Goal: Navigation & Orientation: Find specific page/section

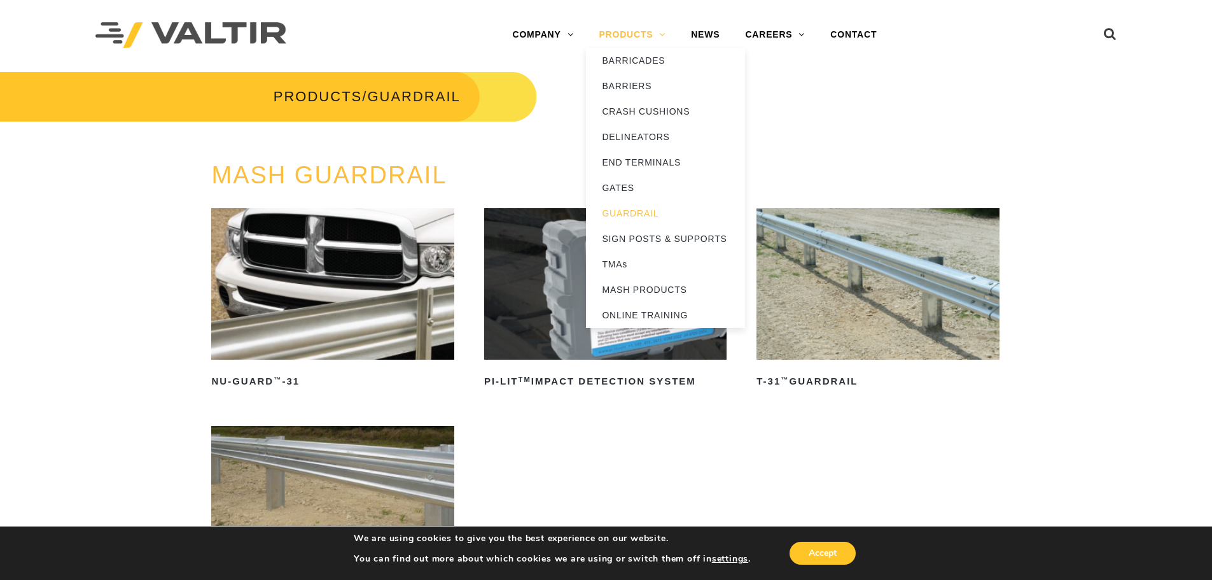
click at [632, 34] on link "PRODUCTS" at bounding box center [632, 34] width 92 height 25
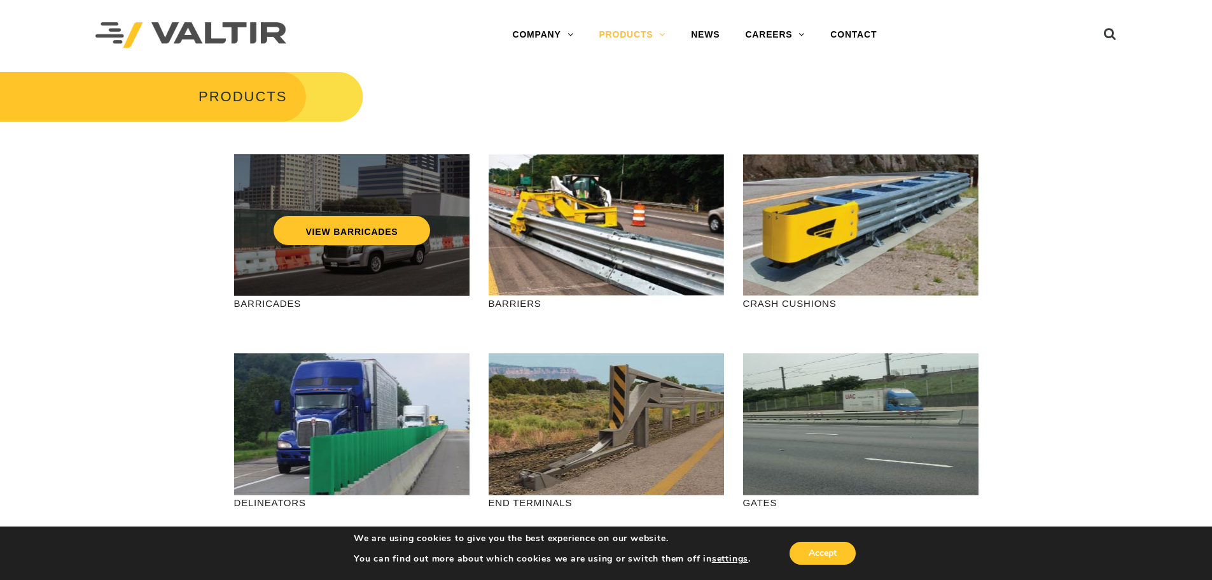
click at [372, 254] on div "VIEW BARRICADES" at bounding box center [351, 225] width 235 height 142
click at [377, 225] on link "VIEW BARRICADES" at bounding box center [352, 230] width 156 height 29
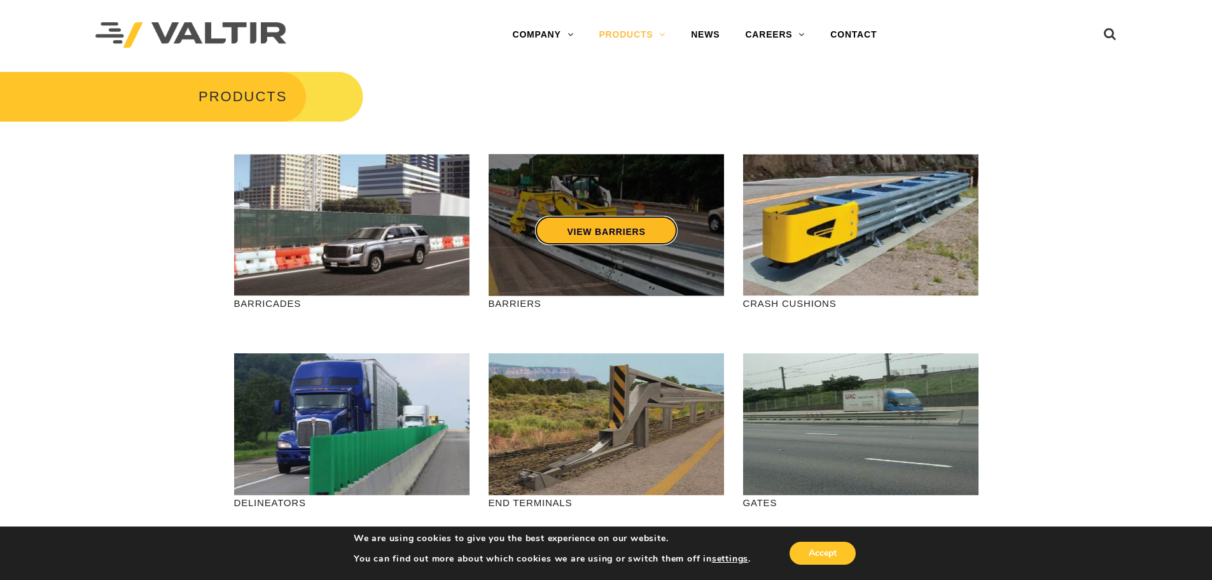
click at [624, 223] on link "VIEW BARRIERS" at bounding box center [606, 230] width 142 height 29
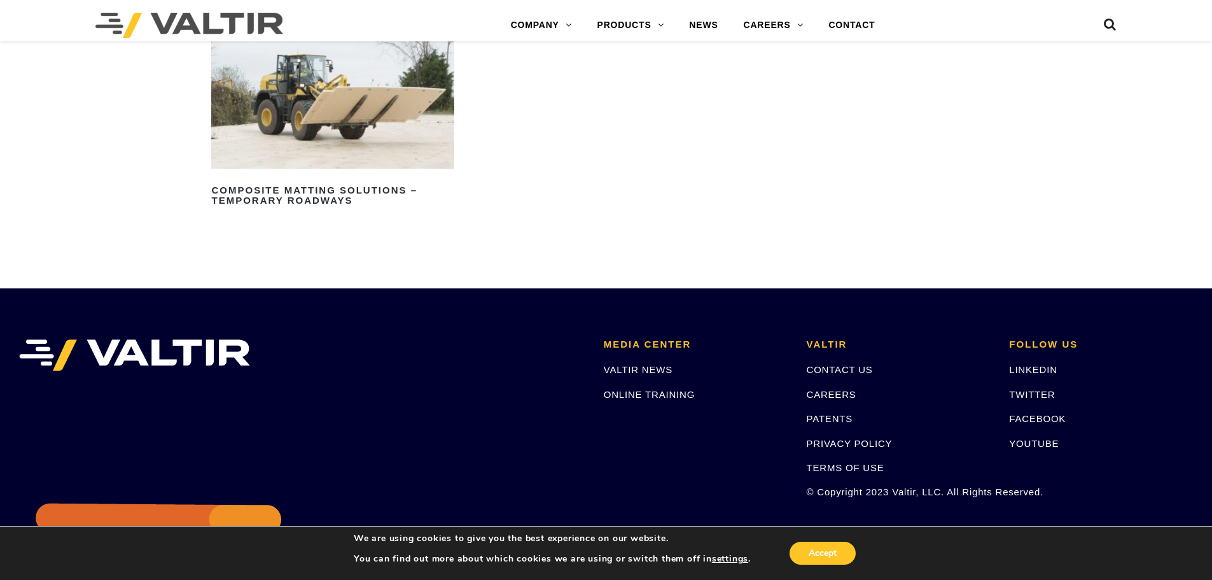
scroll to position [1784, 0]
